Goal: Communication & Community: Participate in discussion

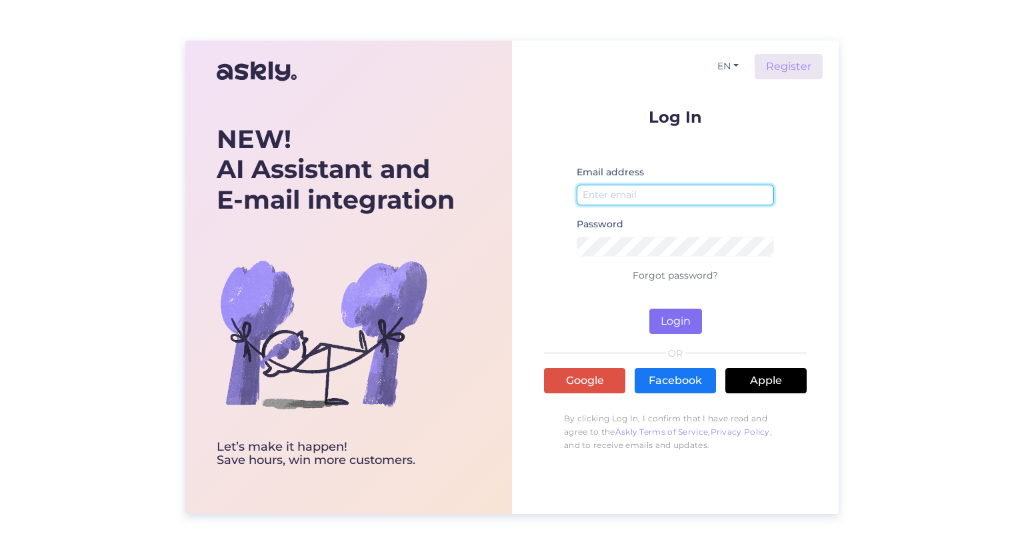
type input "respa2@kalevspa.ee"
click at [680, 329] on button "Login" at bounding box center [676, 321] width 53 height 25
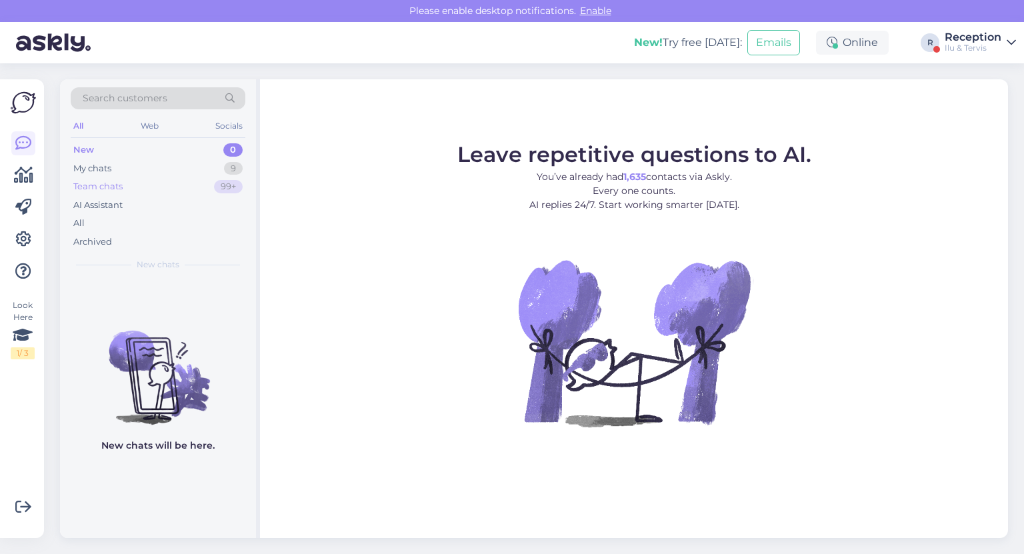
click at [115, 186] on div "Team chats" at bounding box center [97, 186] width 49 height 13
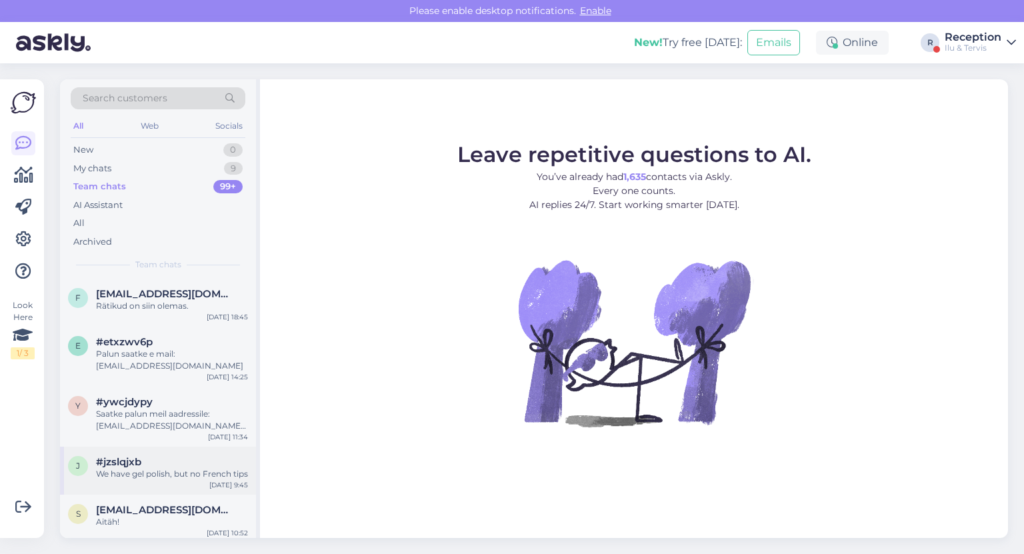
click at [183, 460] on div "#jzslqjxb" at bounding box center [172, 462] width 152 height 12
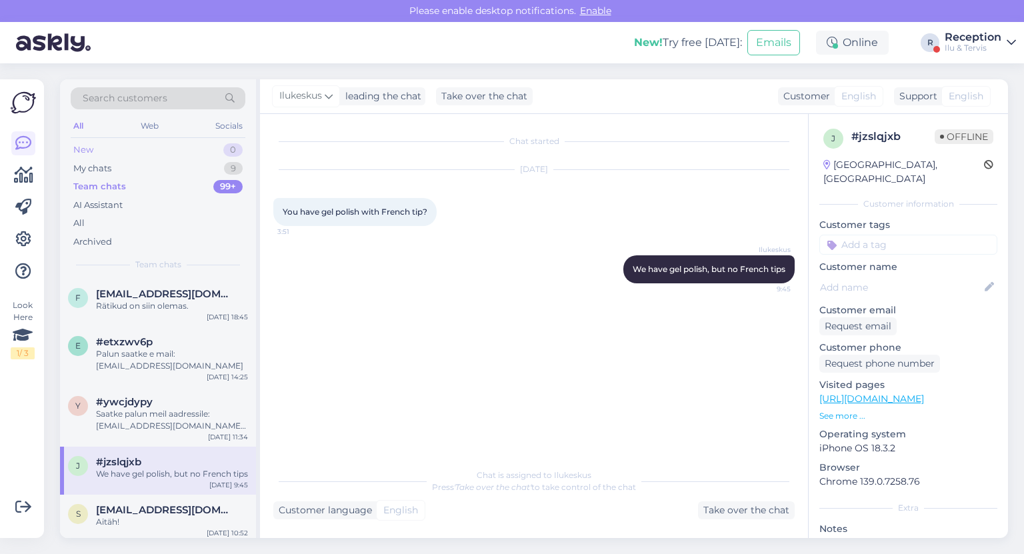
click at [91, 149] on div "New" at bounding box center [83, 149] width 20 height 13
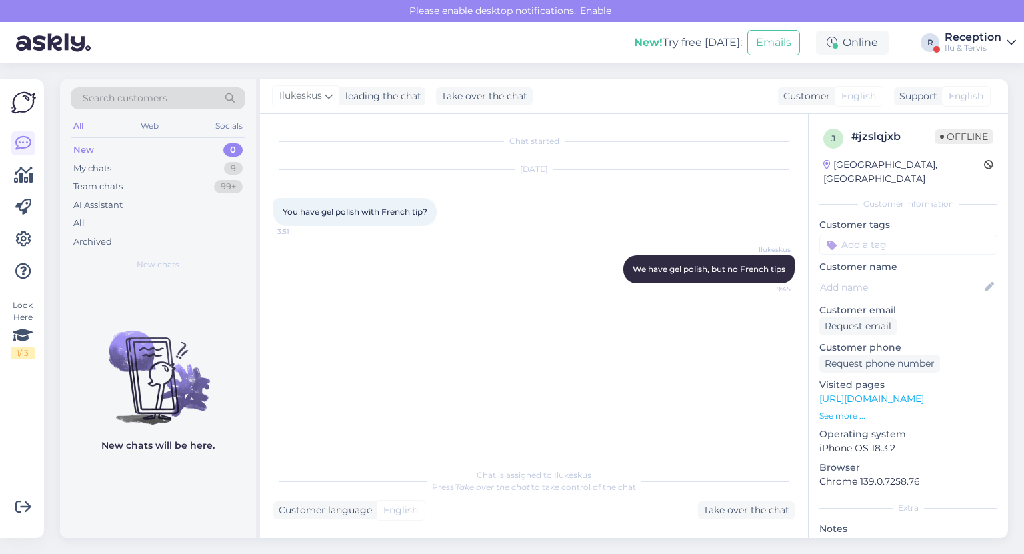
click at [125, 152] on div "New 0" at bounding box center [158, 150] width 175 height 19
click at [159, 160] on div "My chats 9" at bounding box center [158, 168] width 175 height 19
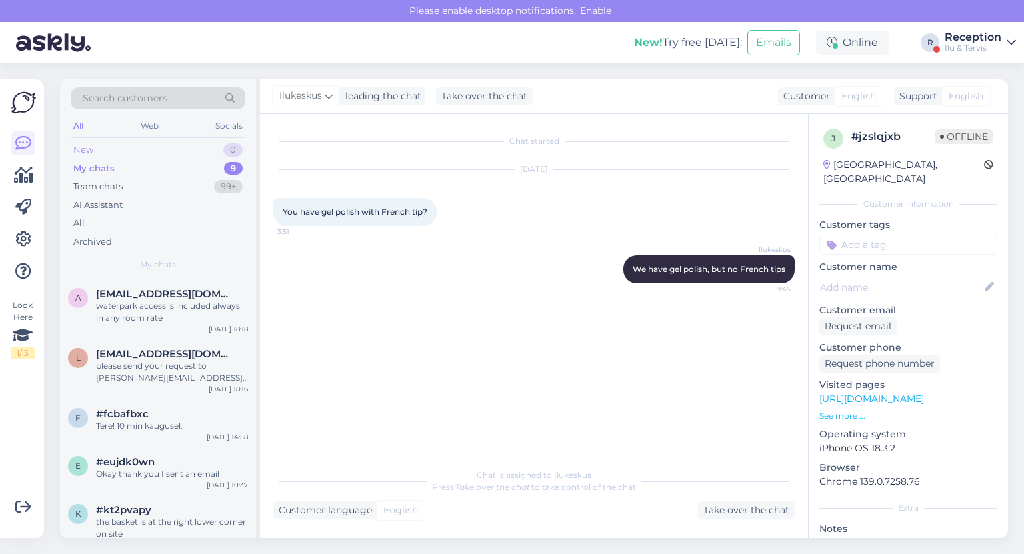
click at [157, 151] on div "New 0" at bounding box center [158, 150] width 175 height 19
